Goal: Register for event/course

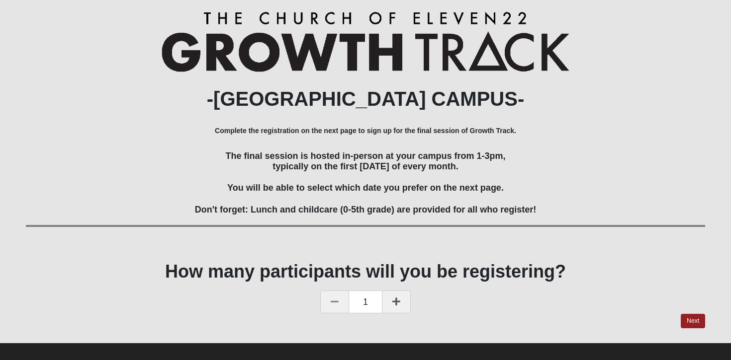
scroll to position [111, 0]
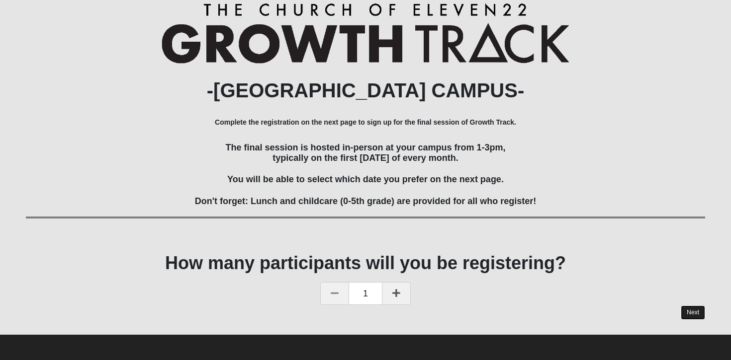
click at [702, 309] on link "Next" at bounding box center [692, 313] width 24 height 14
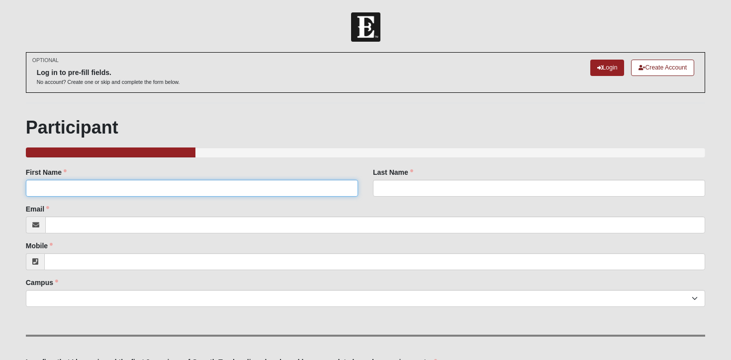
click at [259, 192] on input "First Name" at bounding box center [192, 188] width 332 height 17
type input "[PERSON_NAME]"
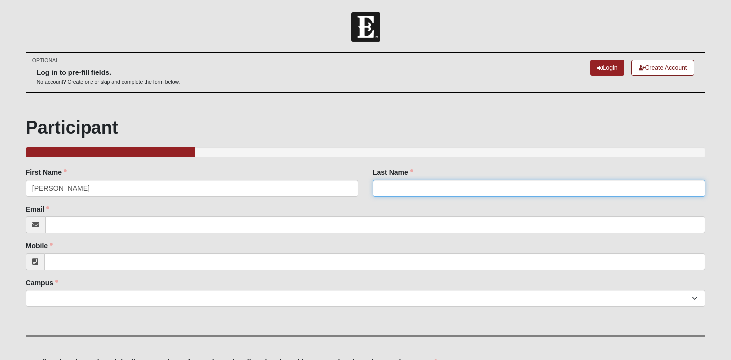
type input "Sharp"
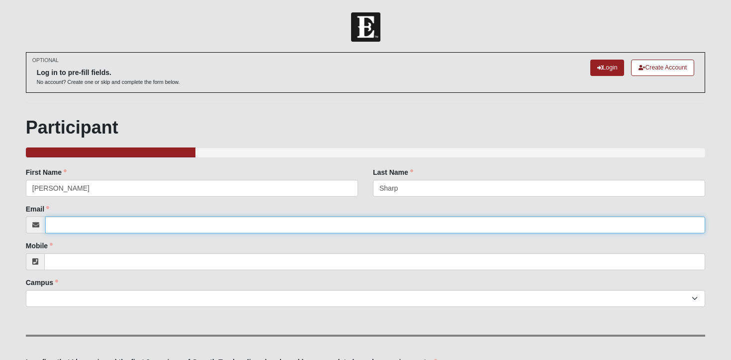
type input "[PERSON_NAME][EMAIL_ADDRESS][DOMAIN_NAME]"
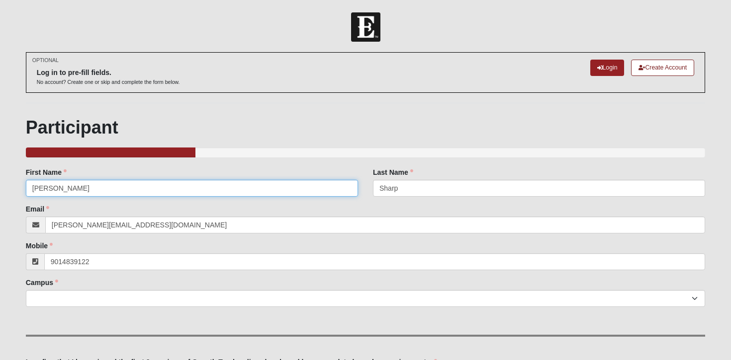
type input "[PHONE_NUMBER]"
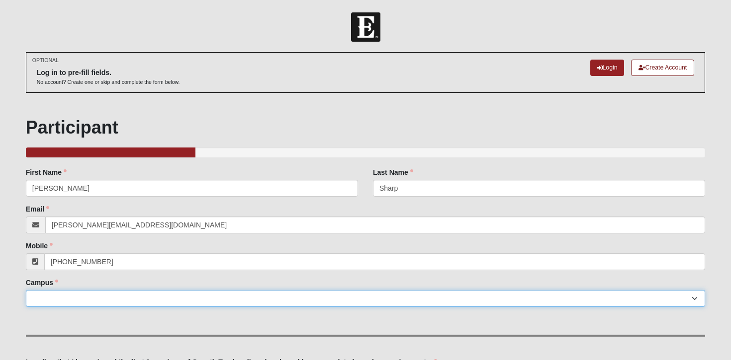
click at [129, 304] on select "[GEOGRAPHIC_DATA] [GEOGRAPHIC_DATA] (Coming Soon) Eleven22 Online [PERSON_NAME]…" at bounding box center [365, 298] width 679 height 17
select select "5"
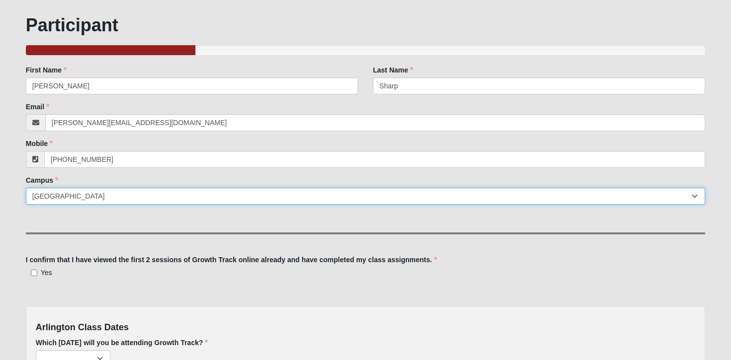
scroll to position [110, 0]
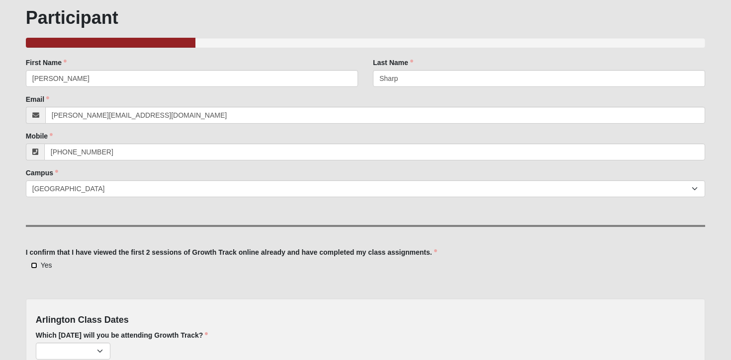
click at [34, 265] on input "Yes" at bounding box center [34, 265] width 6 height 6
checkbox input "true"
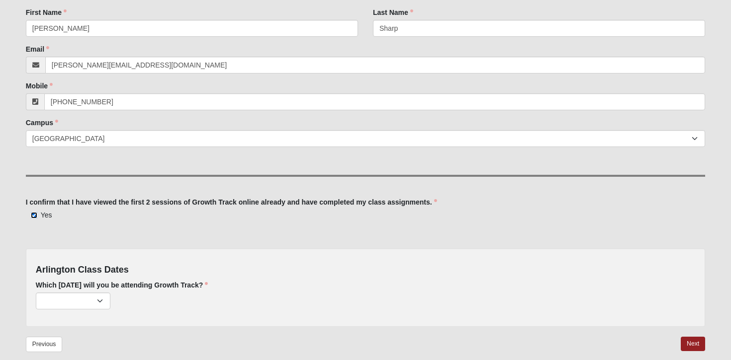
scroll to position [163, 0]
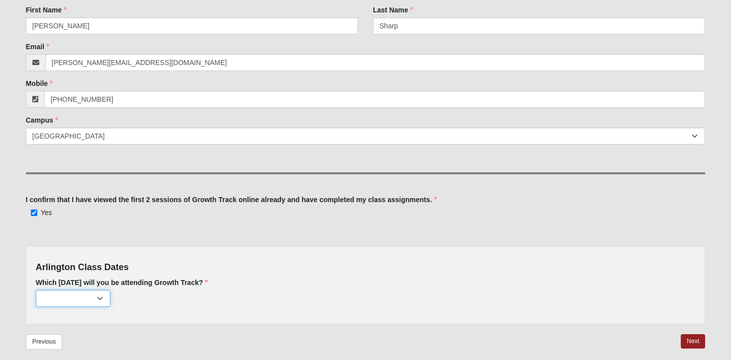
click at [94, 299] on select "[DATE] (32 remaining) [DATE] (37 remaining) [DATE] (40 remaining)" at bounding box center [73, 298] width 75 height 17
select select "627"
click at [100, 300] on select "[DATE] (32 remaining) [DATE] (37 remaining) [DATE] (40 remaining)" at bounding box center [73, 298] width 75 height 17
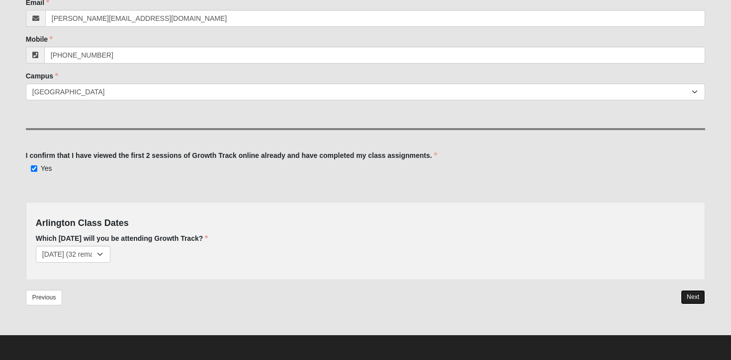
click at [696, 297] on link "Next" at bounding box center [692, 297] width 24 height 14
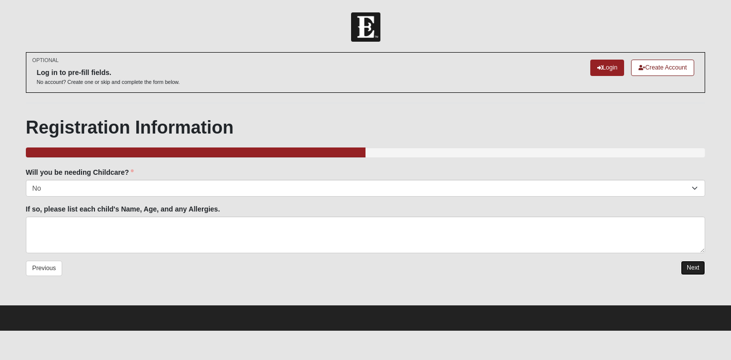
click at [697, 264] on link "Next" at bounding box center [692, 268] width 24 height 14
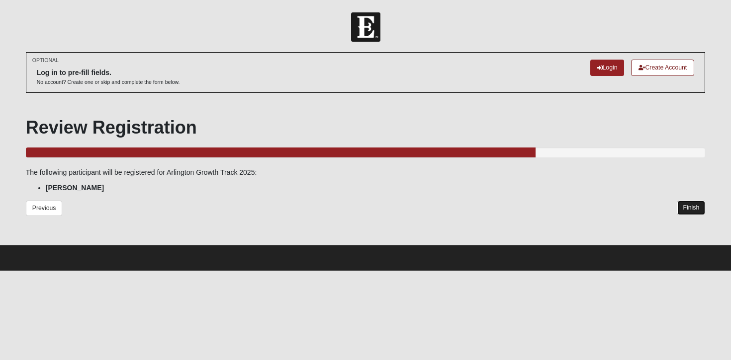
click at [697, 211] on link "Finish" at bounding box center [691, 208] width 28 height 14
